Goal: Transaction & Acquisition: Purchase product/service

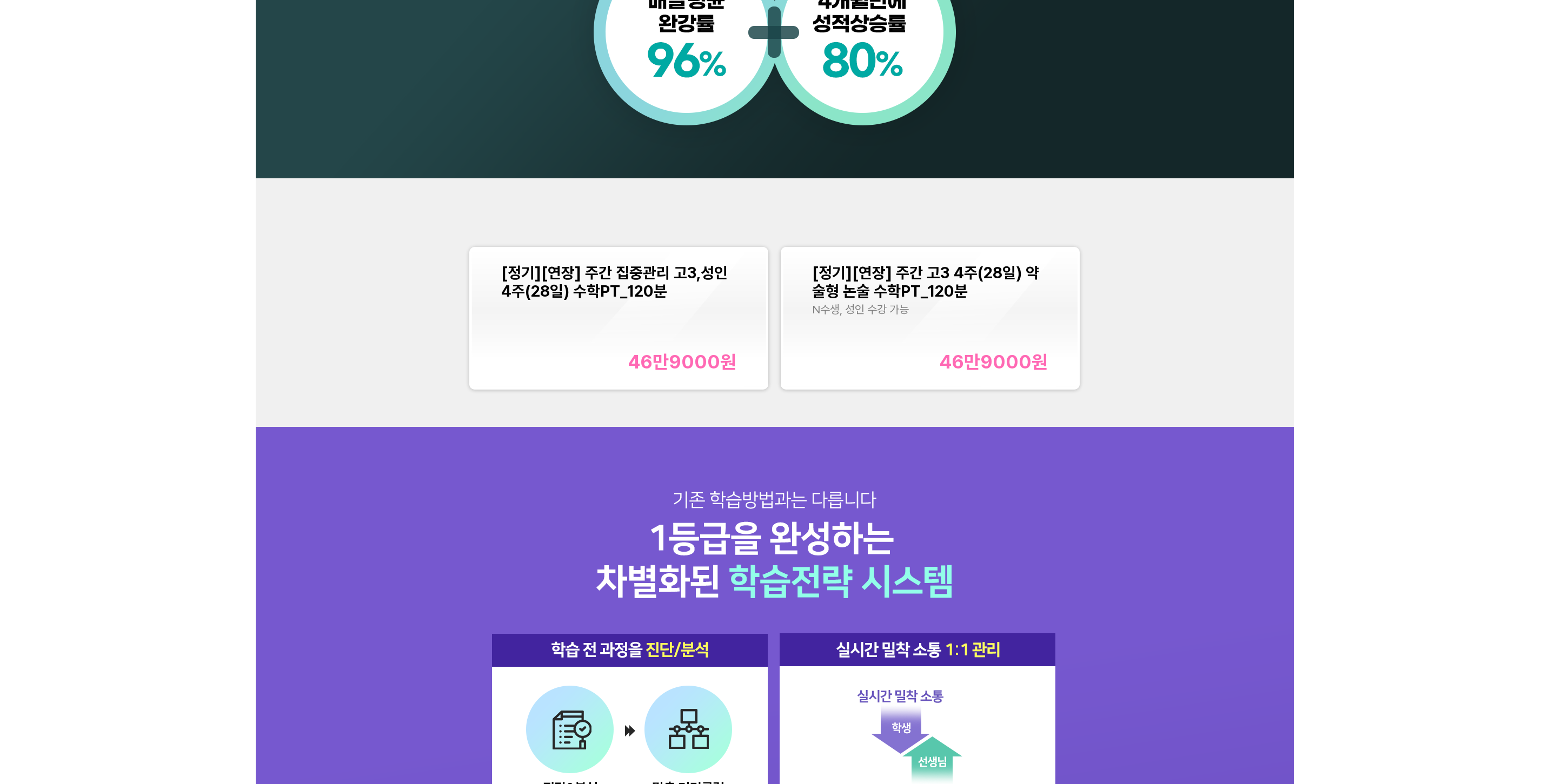
scroll to position [1189, 0]
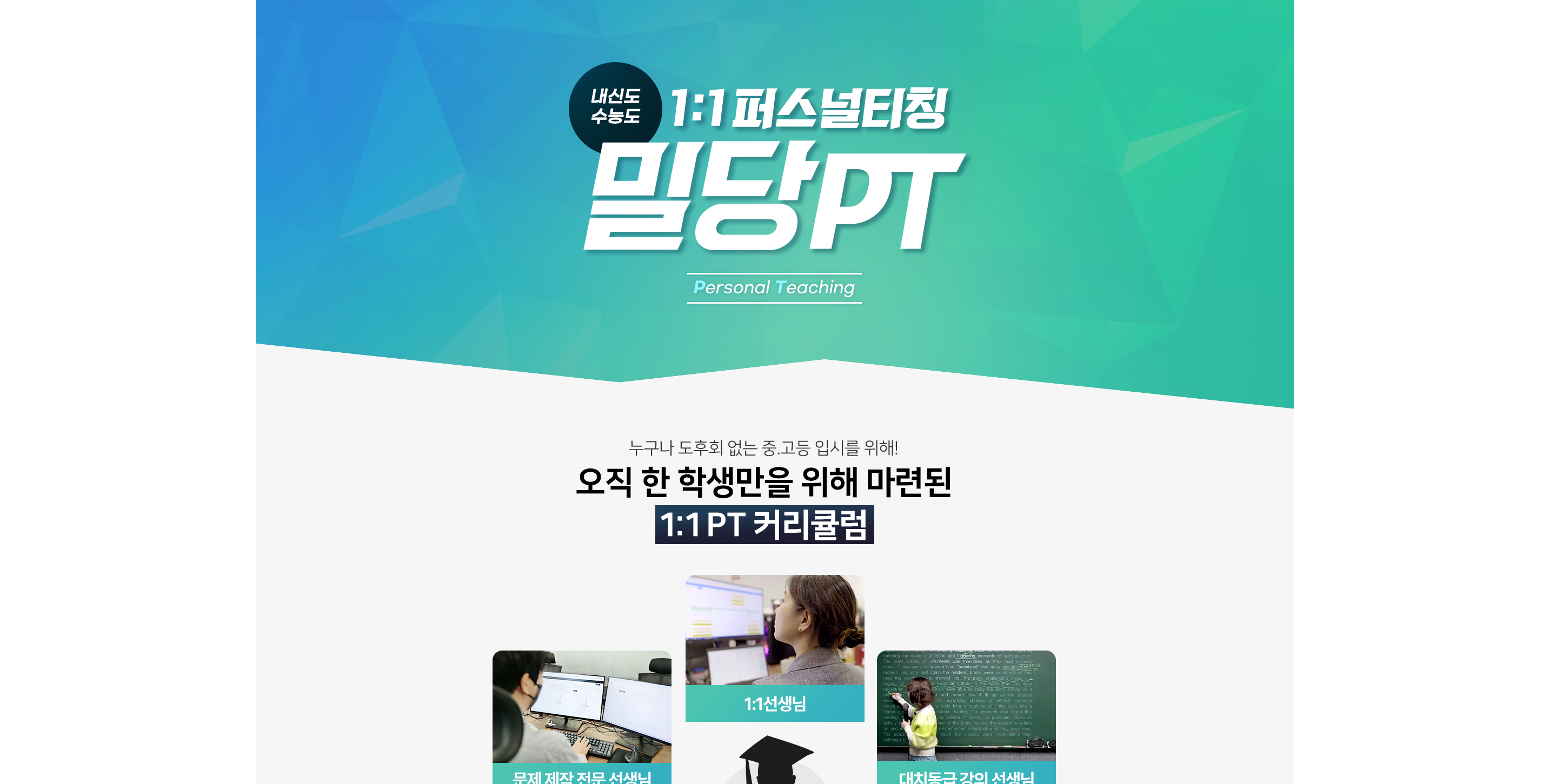
scroll to position [1081, 0]
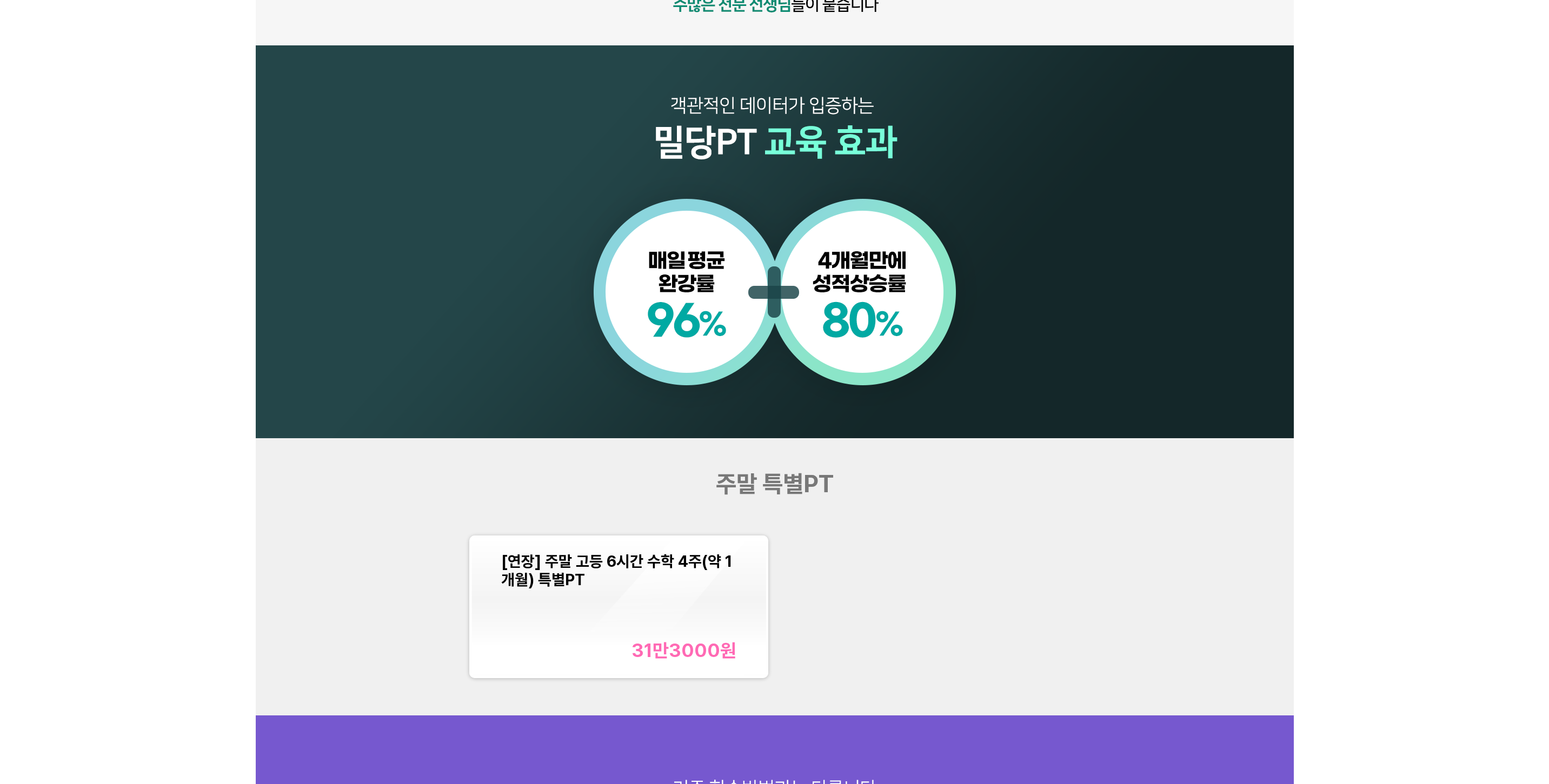
scroll to position [1135, 0]
